Goal: Communication & Community: Answer question/provide support

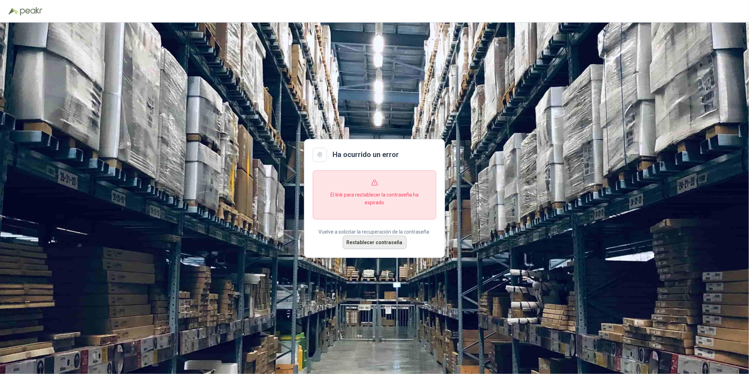
click at [379, 242] on button "Restablecer contraseña" at bounding box center [375, 242] width 64 height 13
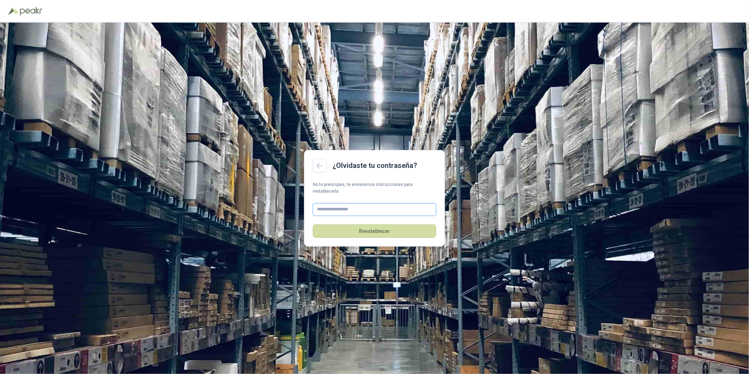
click at [351, 206] on input "text" at bounding box center [374, 209] width 123 height 13
type input "**********"
click at [372, 230] on button "Reestablecer" at bounding box center [374, 230] width 123 height 13
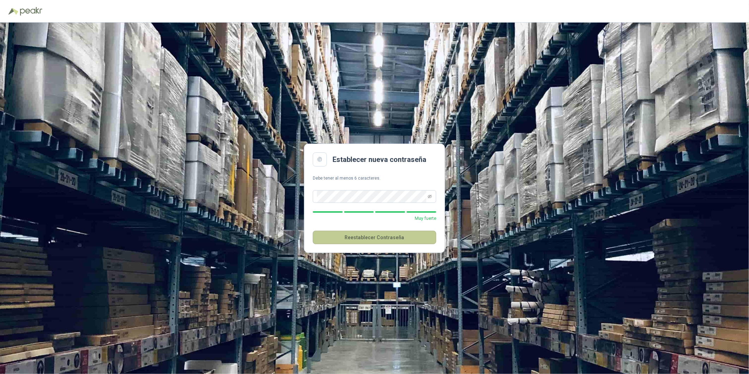
click at [371, 240] on button "Reestablecer Contraseña" at bounding box center [374, 237] width 123 height 13
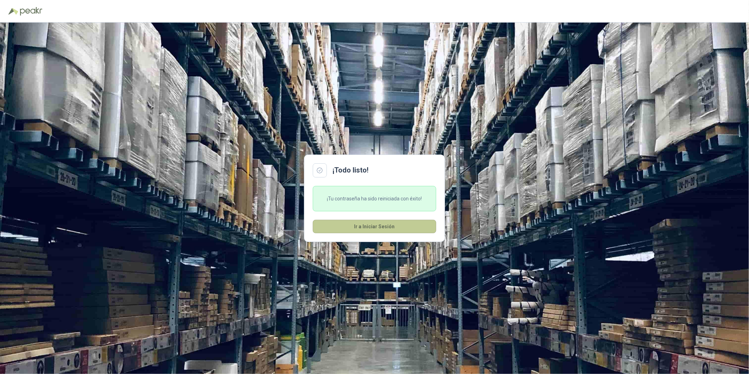
click at [380, 225] on button "Ir a Iniciar Sesión" at bounding box center [374, 226] width 123 height 13
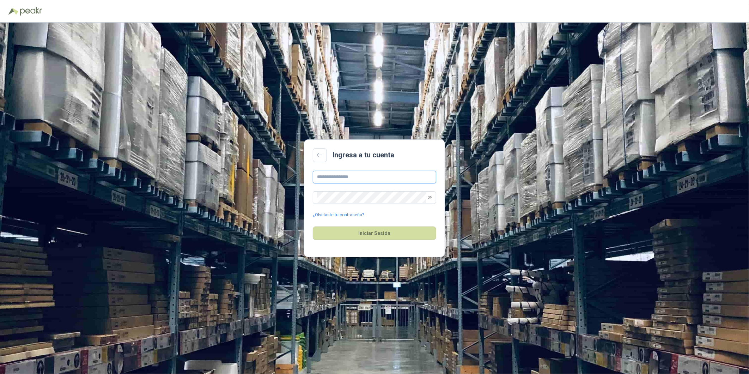
type input "**********"
click at [372, 234] on button "Iniciar Sesión" at bounding box center [374, 232] width 123 height 13
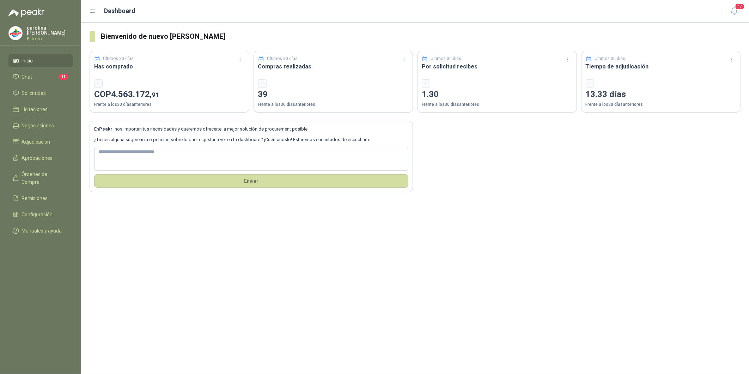
click at [138, 88] on p "COP 4.563.172 ,91" at bounding box center [169, 94] width 151 height 13
click at [128, 99] on span "4.563.172 ,91" at bounding box center [135, 94] width 48 height 10
click at [50, 78] on li "Chat 18" at bounding box center [41, 77] width 56 height 8
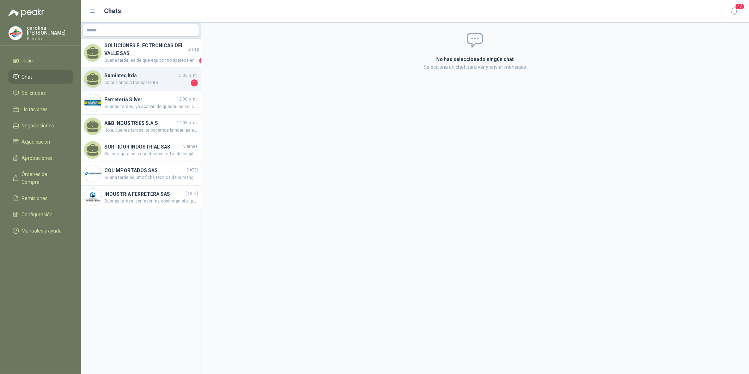
click at [140, 73] on h4 "Sumintec ltda" at bounding box center [140, 76] width 73 height 8
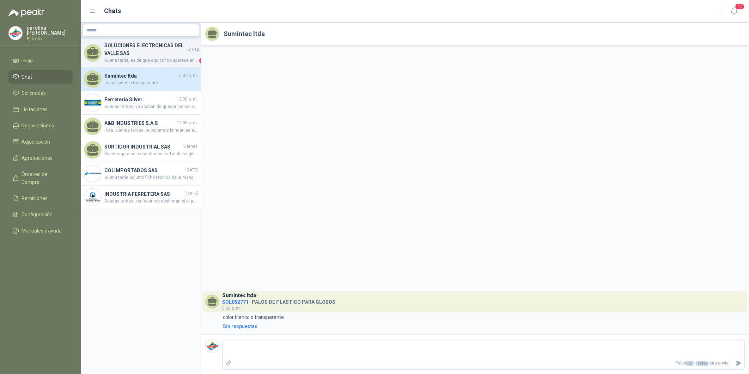
click at [140, 57] on span "Buena tarde, es de que equipo? no aparece en la descripcion" at bounding box center [150, 60] width 93 height 7
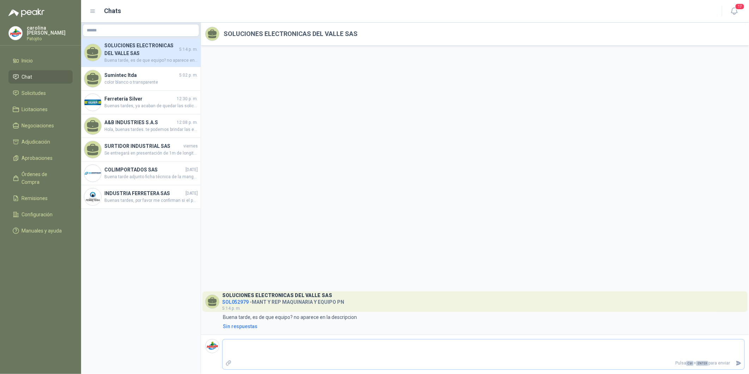
click at [315, 347] on textarea at bounding box center [484, 349] width 522 height 16
click at [140, 101] on h4 "Ferretería Silver" at bounding box center [139, 99] width 71 height 8
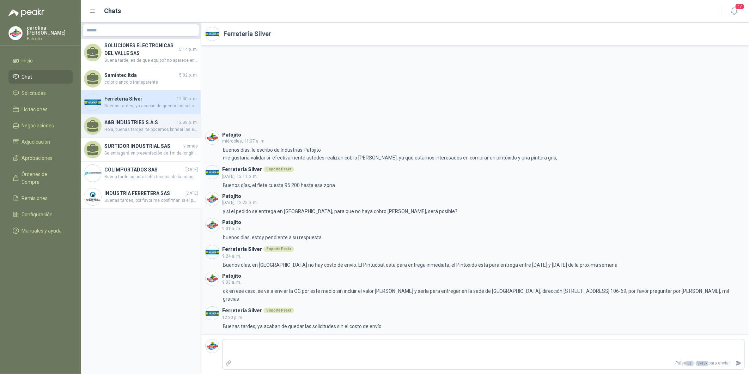
click at [128, 129] on span "Hola, buenas tardes. te podemos brindar las empaquetaduras y/o el cambio de las…" at bounding box center [150, 129] width 93 height 7
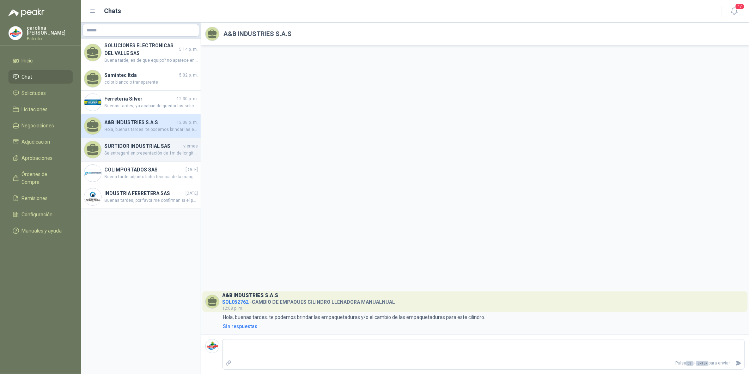
click at [124, 153] on span "Se entregará en presentación de 1m de longitud" at bounding box center [150, 153] width 93 height 7
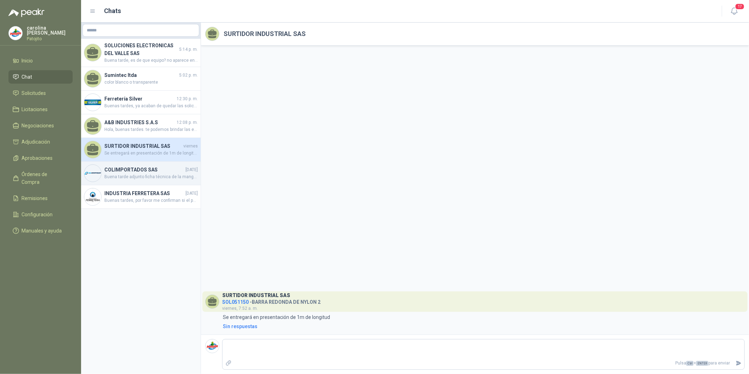
click at [122, 175] on span "Buena tarde adjunto ficha técnica de la manguera" at bounding box center [150, 176] width 93 height 7
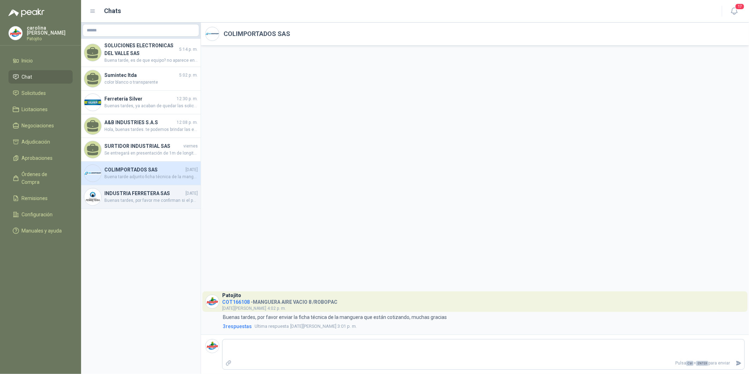
click at [126, 196] on h4 "INDUSTRIA FERRETERA SAS" at bounding box center [144, 193] width 80 height 8
